Goal: Information Seeking & Learning: Compare options

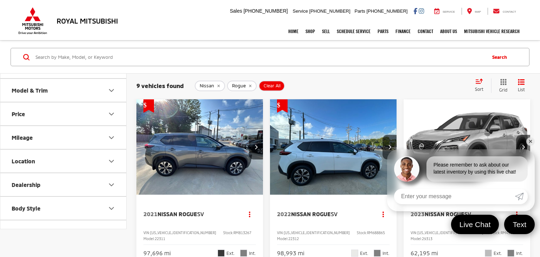
scroll to position [43, 0]
click at [111, 161] on icon "Location" at bounding box center [111, 160] width 8 height 8
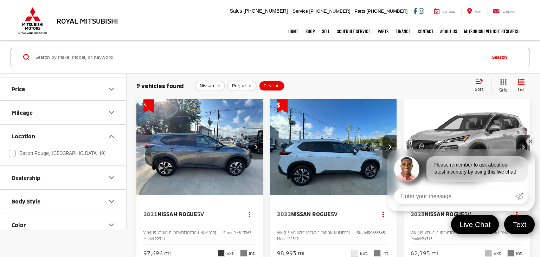
scroll to position [64, 0]
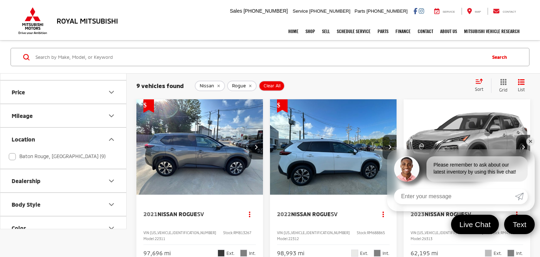
click at [111, 140] on icon "Location" at bounding box center [111, 139] width 8 height 8
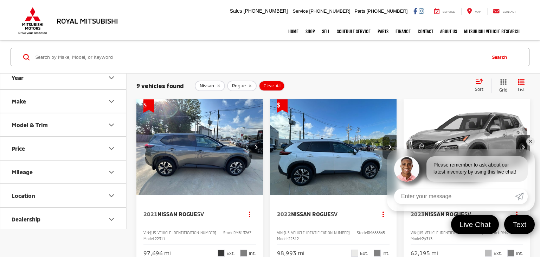
scroll to position [0, 0]
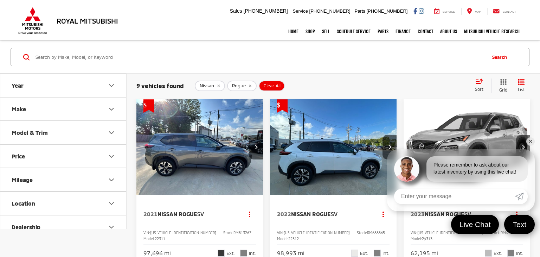
click at [86, 115] on button "Make" at bounding box center [63, 108] width 127 height 23
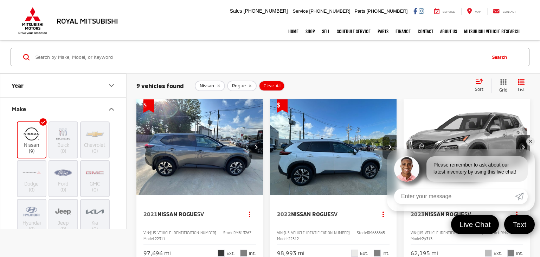
click at [34, 126] on img at bounding box center [31, 134] width 19 height 17
click at [0, 0] on input "Nissan (9)" at bounding box center [0, 0] width 0 height 0
click at [218, 84] on icon "remove Rogue" at bounding box center [218, 85] width 2 height 2
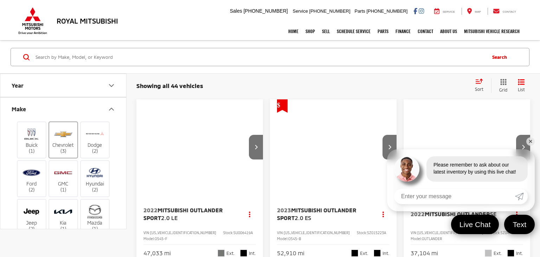
click at [68, 136] on img at bounding box center [62, 134] width 19 height 17
click at [0, 0] on input "Chevrolet (3)" at bounding box center [0, 0] width 0 height 0
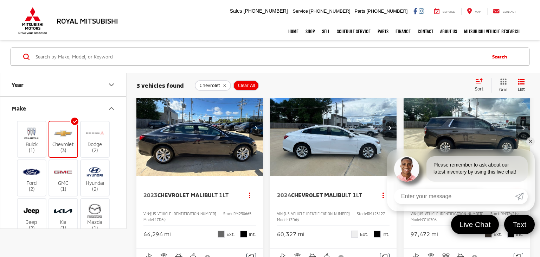
scroll to position [23, 0]
